Goal: Book appointment/travel/reservation

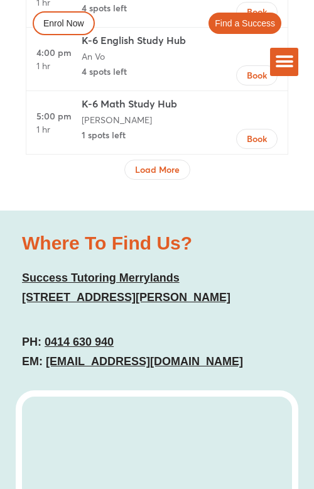
scroll to position [5643, 0]
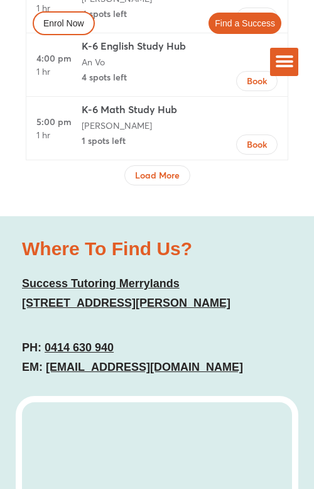
click at [79, 341] on link "0414 630 940" at bounding box center [79, 347] width 69 height 13
click at [69, 341] on link "0414 630 940" at bounding box center [79, 347] width 69 height 13
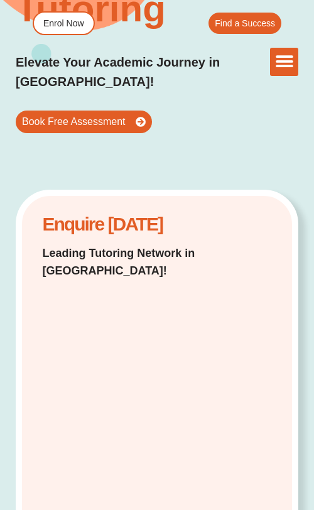
scroll to position [0, 0]
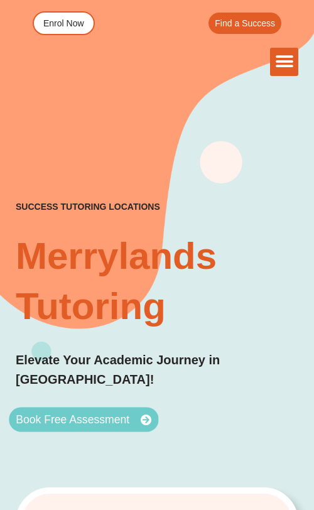
click at [74, 414] on span "Book Free Assessment" at bounding box center [73, 419] width 114 height 11
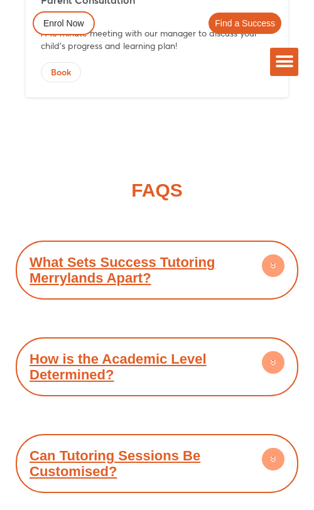
scroll to position [7746, 0]
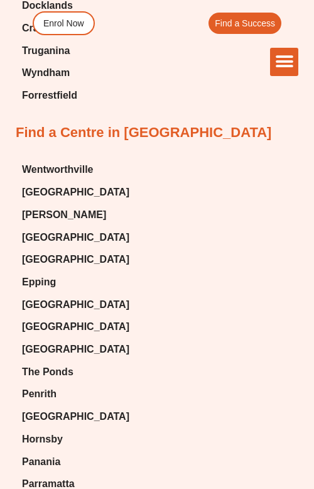
scroll to position [9818, 0]
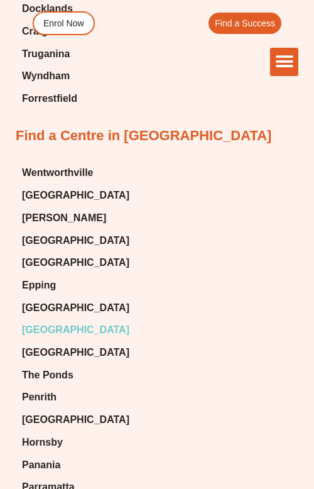
click at [46, 321] on span "[GEOGRAPHIC_DATA]" at bounding box center [75, 330] width 107 height 19
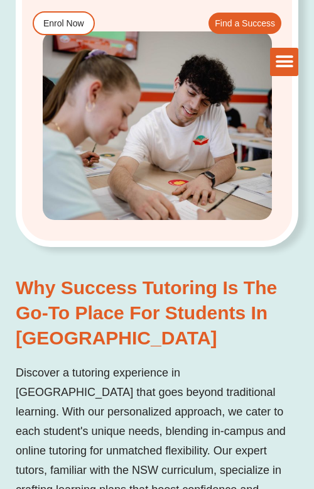
scroll to position [444, 0]
